Goal: Task Accomplishment & Management: Use online tool/utility

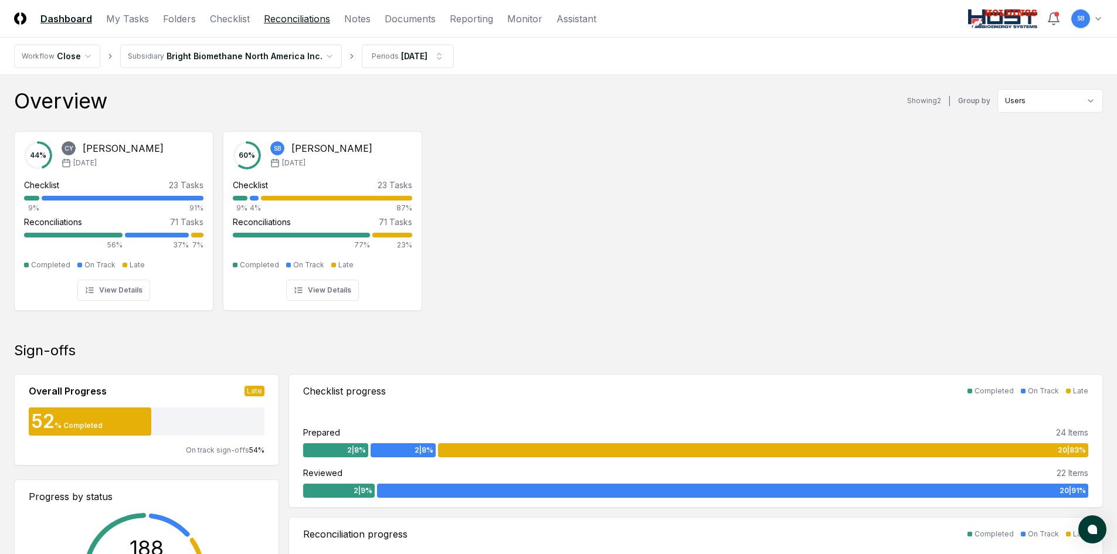
click at [303, 21] on link "Reconciliations" at bounding box center [297, 19] width 66 height 14
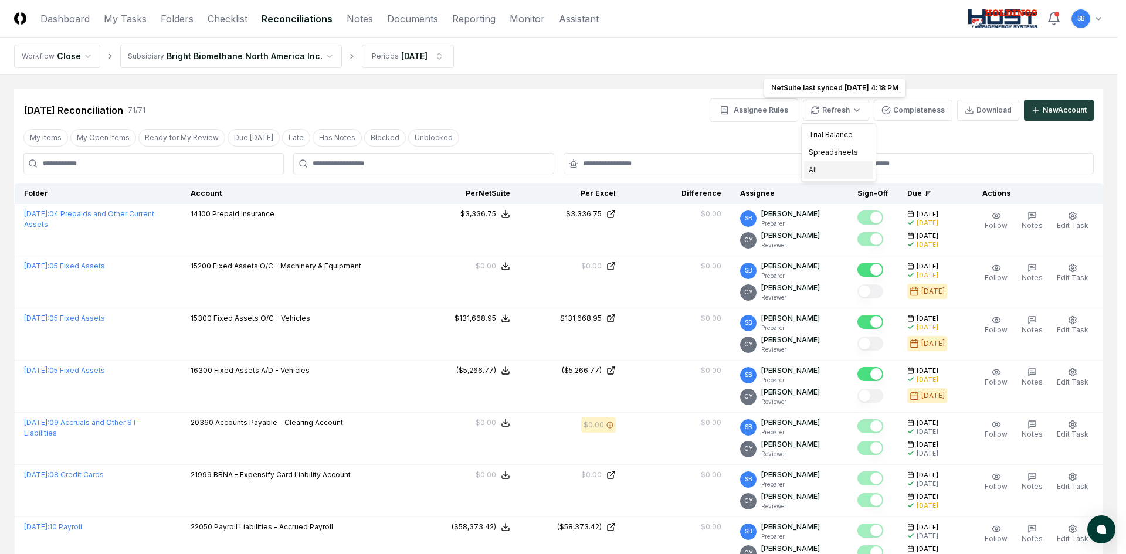
click at [833, 167] on div "All" at bounding box center [838, 170] width 69 height 18
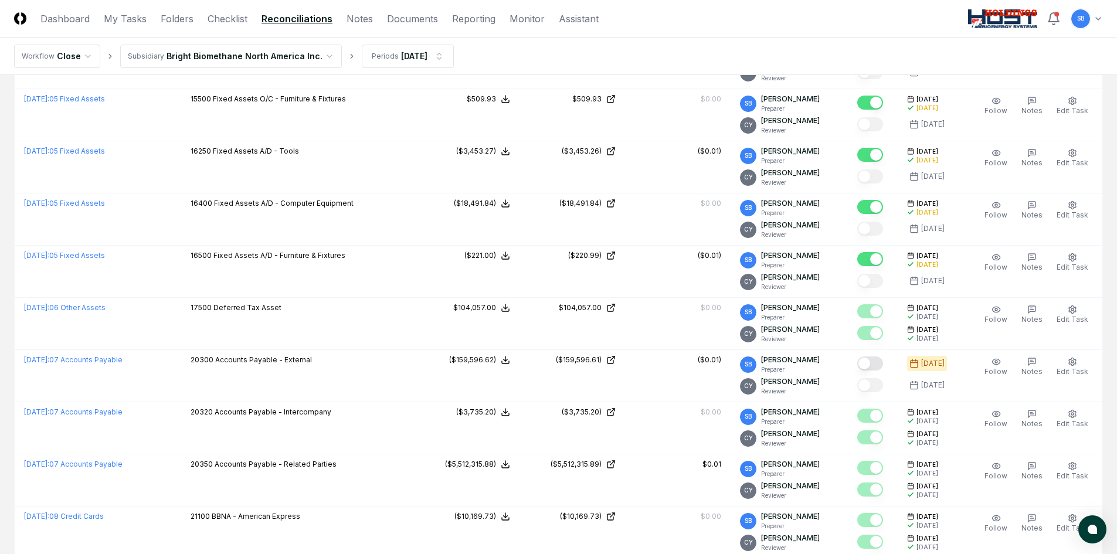
scroll to position [2053, 0]
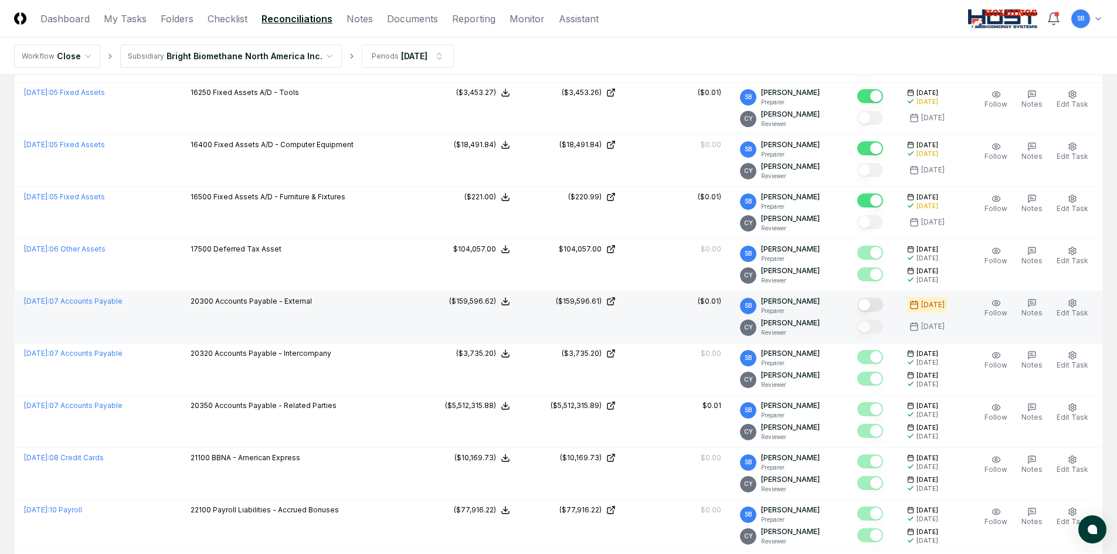
drag, startPoint x: 879, startPoint y: 305, endPoint x: 792, endPoint y: 330, distance: 90.8
click at [879, 305] on button "Mark complete" at bounding box center [870, 305] width 26 height 14
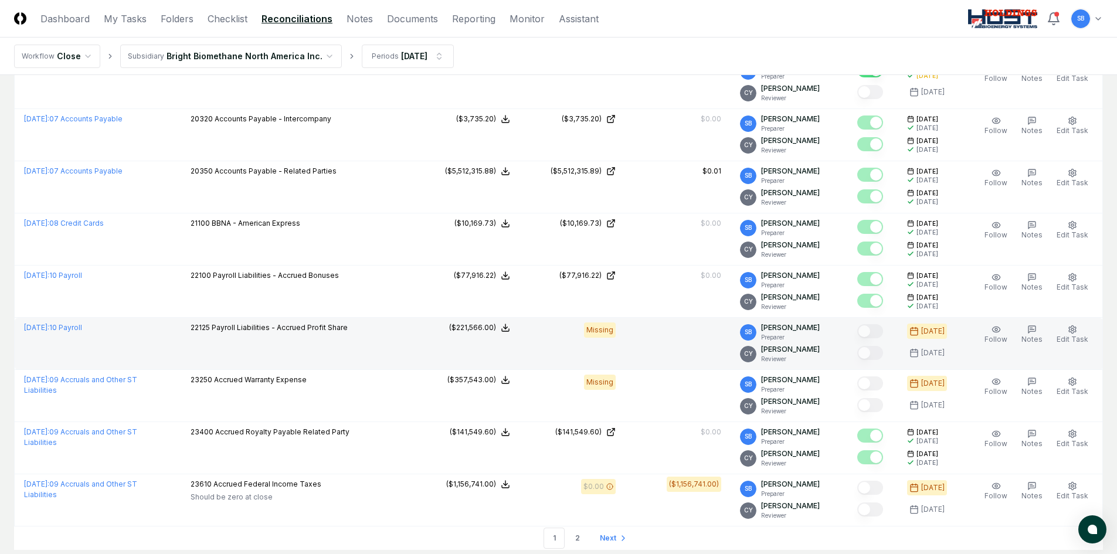
scroll to position [2346, 0]
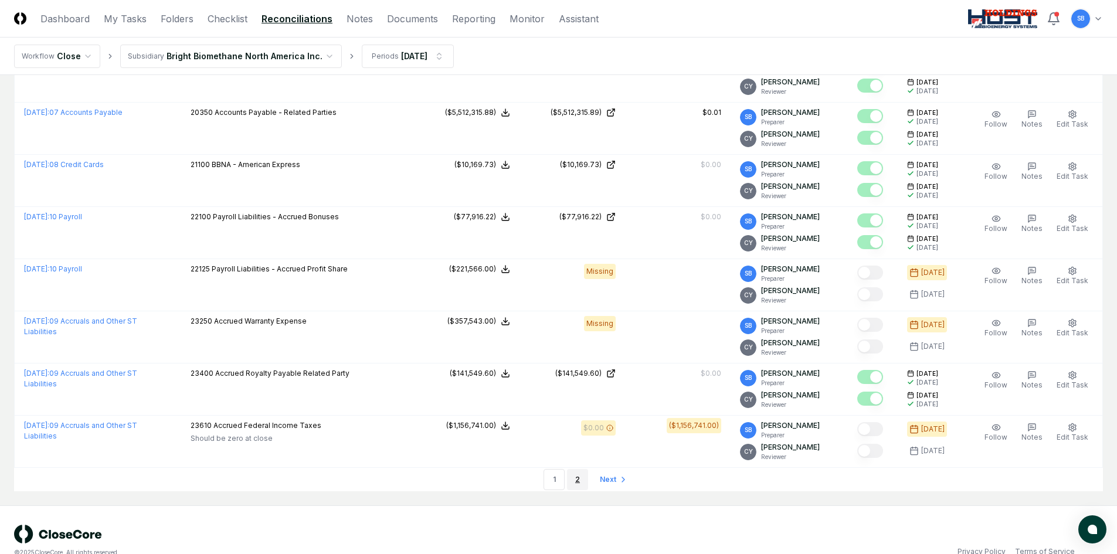
click at [580, 479] on link "2" at bounding box center [577, 479] width 21 height 21
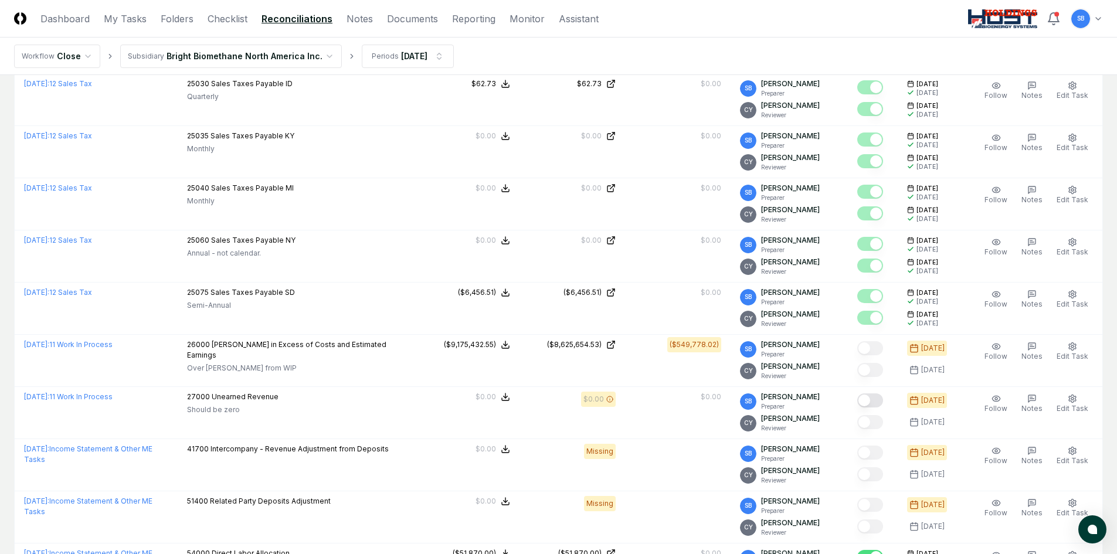
scroll to position [502, 0]
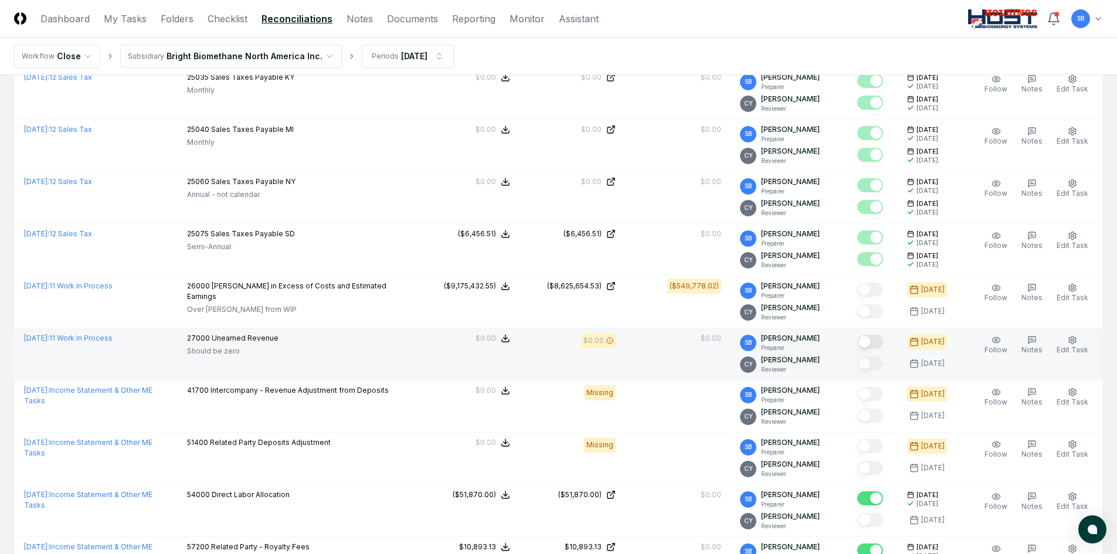
click at [883, 341] on button "Mark complete" at bounding box center [870, 342] width 26 height 14
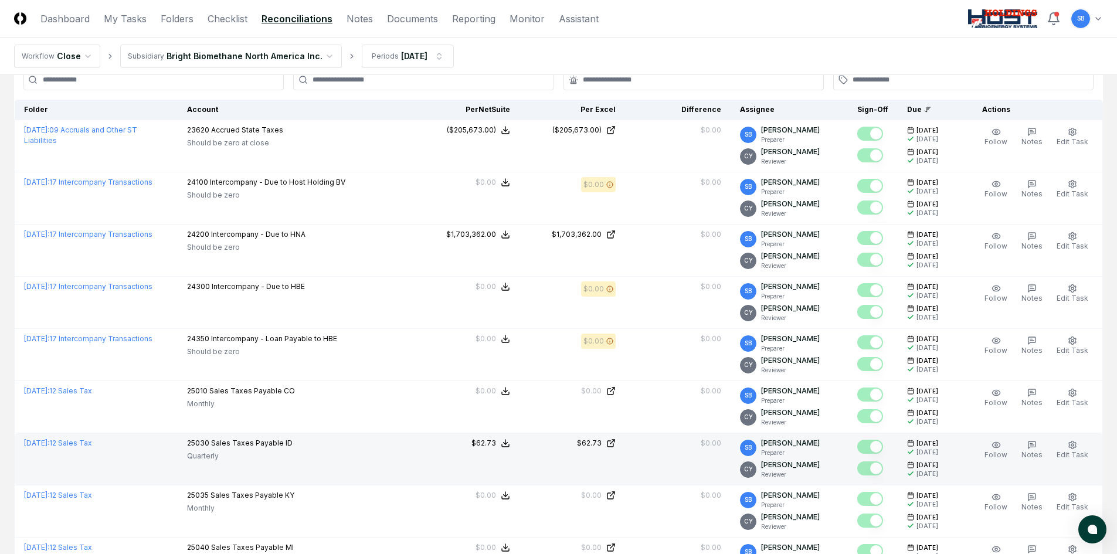
scroll to position [0, 0]
